Goal: Task Accomplishment & Management: Use online tool/utility

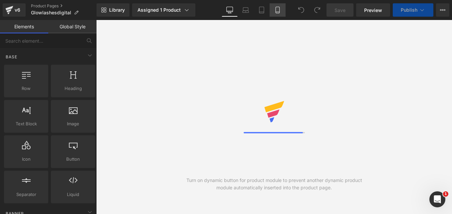
click at [282, 9] on link "Mobile" at bounding box center [277, 9] width 16 height 13
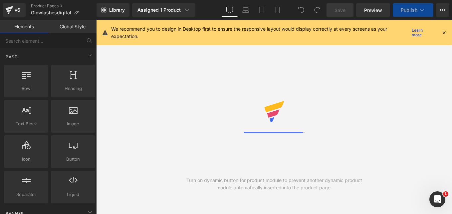
click at [440, 30] on div "We recommend you to design in Desktop first to ensure the responsive layout wou…" at bounding box center [276, 32] width 330 height 15
click at [442, 34] on icon at bounding box center [444, 33] width 6 height 6
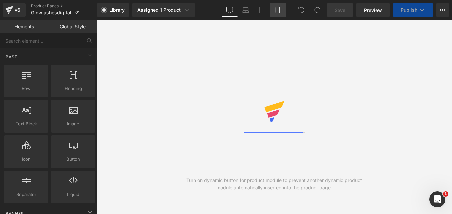
click at [280, 8] on icon at bounding box center [277, 10] width 7 height 7
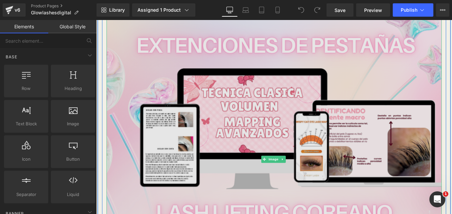
scroll to position [233, 0]
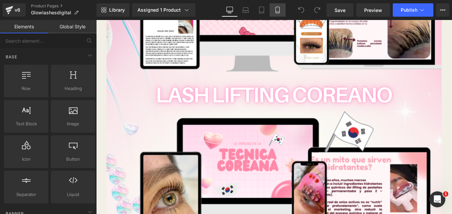
click at [277, 9] on icon at bounding box center [277, 10] width 7 height 7
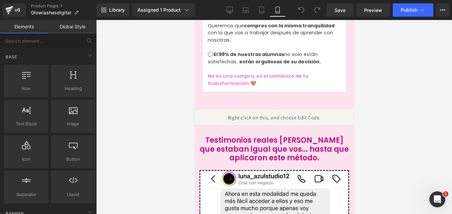
scroll to position [1176, 0]
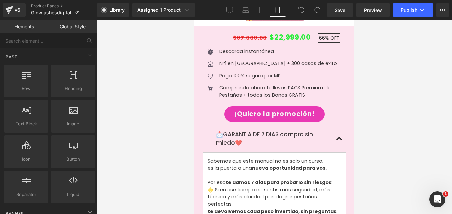
click at [269, 110] on span "Button" at bounding box center [273, 114] width 15 height 8
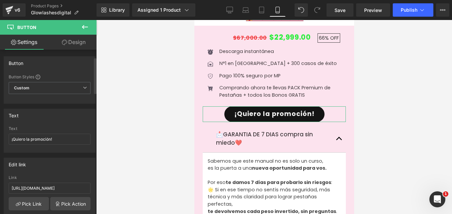
scroll to position [67, 0]
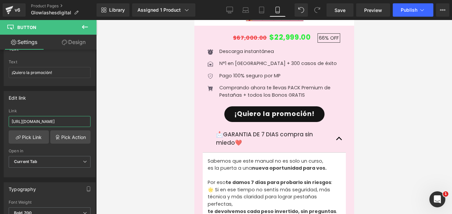
drag, startPoint x: 62, startPoint y: 121, endPoint x: -1, endPoint y: 117, distance: 63.4
click at [0, 117] on html "Button You are previewing how the will restyle your page. You can not edit Elem…" at bounding box center [226, 107] width 452 height 214
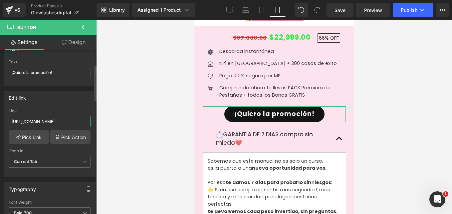
paste input "91amku"
type input "https://wa.link/91amku"
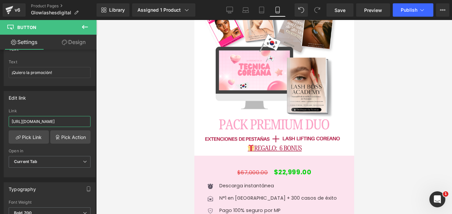
scroll to position [2840, 0]
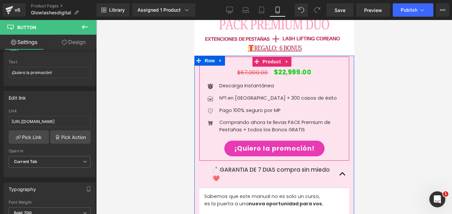
click at [266, 144] on span "Button" at bounding box center [273, 148] width 15 height 8
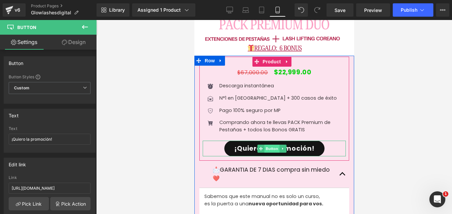
click at [268, 144] on span "Button" at bounding box center [271, 148] width 15 height 8
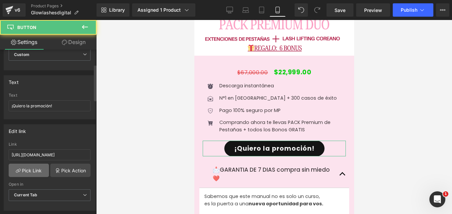
scroll to position [67, 0]
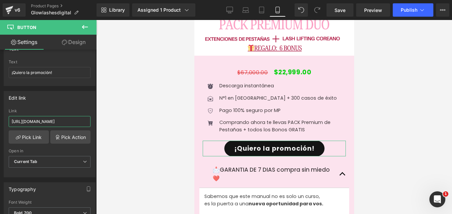
click at [0, 115] on html "Button You are previewing how the will restyle your page. You can not edit Elem…" at bounding box center [226, 107] width 452 height 214
paste input "91amku"
type input "https://wa.link/91amku"
click at [395, 66] on div at bounding box center [274, 117] width 356 height 194
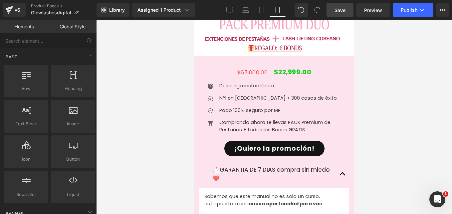
click at [338, 9] on span "Save" at bounding box center [339, 10] width 11 height 7
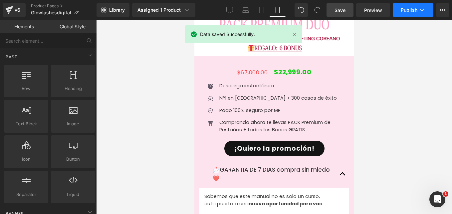
click at [411, 11] on span "Publish" at bounding box center [409, 9] width 17 height 5
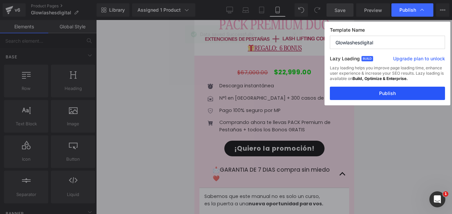
click at [389, 95] on button "Publish" at bounding box center [387, 92] width 115 height 13
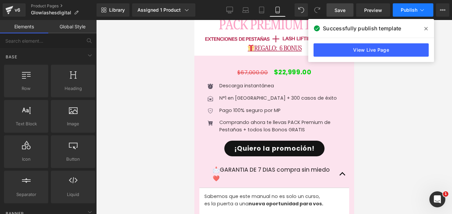
click at [411, 8] on span "Publish" at bounding box center [409, 9] width 17 height 5
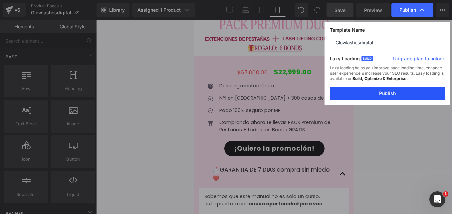
click at [0, 0] on button "Publish" at bounding box center [0, 0] width 0 height 0
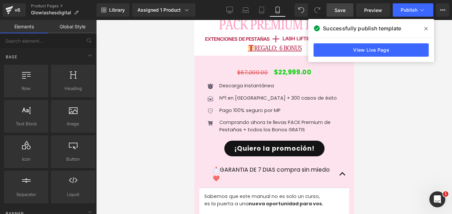
click at [0, 0] on span at bounding box center [0, 0] width 0 height 0
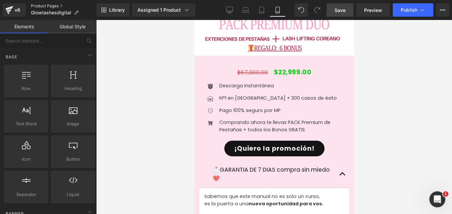
click at [39, 4] on link "Product Pages" at bounding box center [64, 5] width 66 height 5
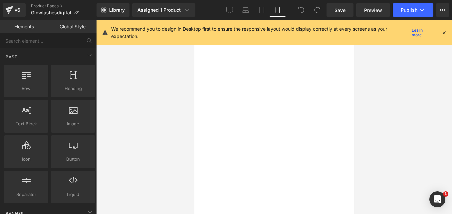
click at [445, 33] on icon at bounding box center [444, 33] width 6 height 6
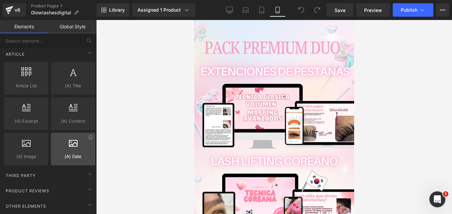
scroll to position [1302, 0]
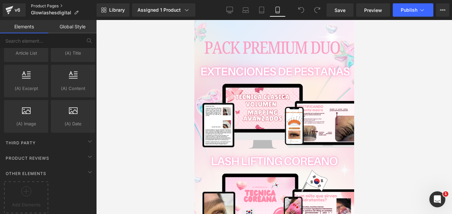
click at [57, 6] on link "Product Pages" at bounding box center [64, 5] width 66 height 5
